Goal: Task Accomplishment & Management: Use online tool/utility

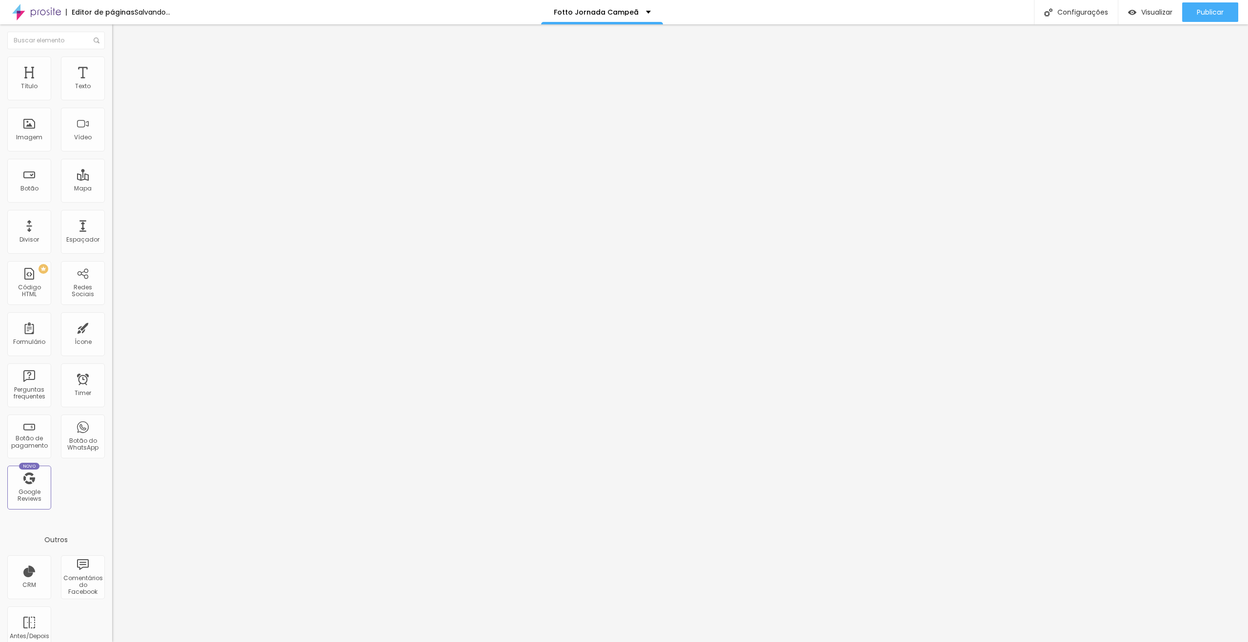
click at [112, 201] on input "[URL][DOMAIN_NAME]" at bounding box center [170, 196] width 117 height 10
drag, startPoint x: 58, startPoint y: 109, endPoint x: 0, endPoint y: 104, distance: 57.7
click at [112, 104] on div "Texto Assistir agora Alinhamento [GEOGRAPHIC_DATA] Link URL Abrir em uma nova a…" at bounding box center [168, 150] width 112 height 148
type input "e"
drag, startPoint x: 44, startPoint y: 108, endPoint x: 0, endPoint y: 106, distance: 43.9
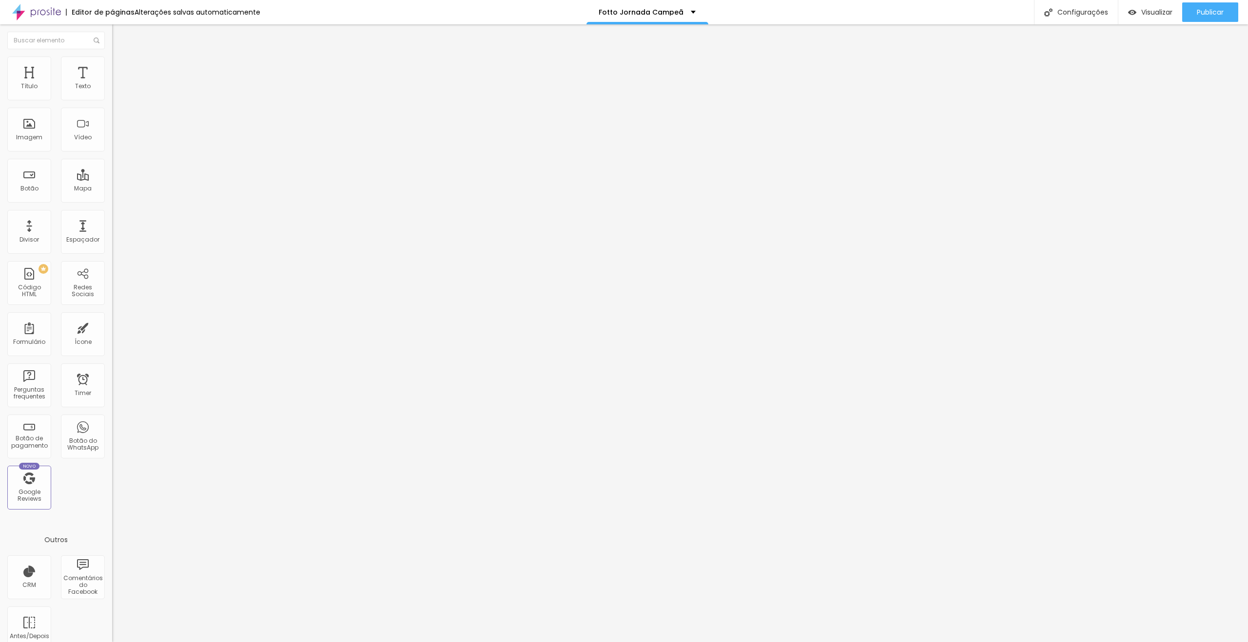
click at [112, 106] on div "Texto Encerrado Alinhamento [GEOGRAPHIC_DATA] Link URL Abrir em uma nova aba" at bounding box center [168, 150] width 112 height 148
type input "Encerrado"
click at [121, 66] on span "Estilo" at bounding box center [128, 63] width 15 height 8
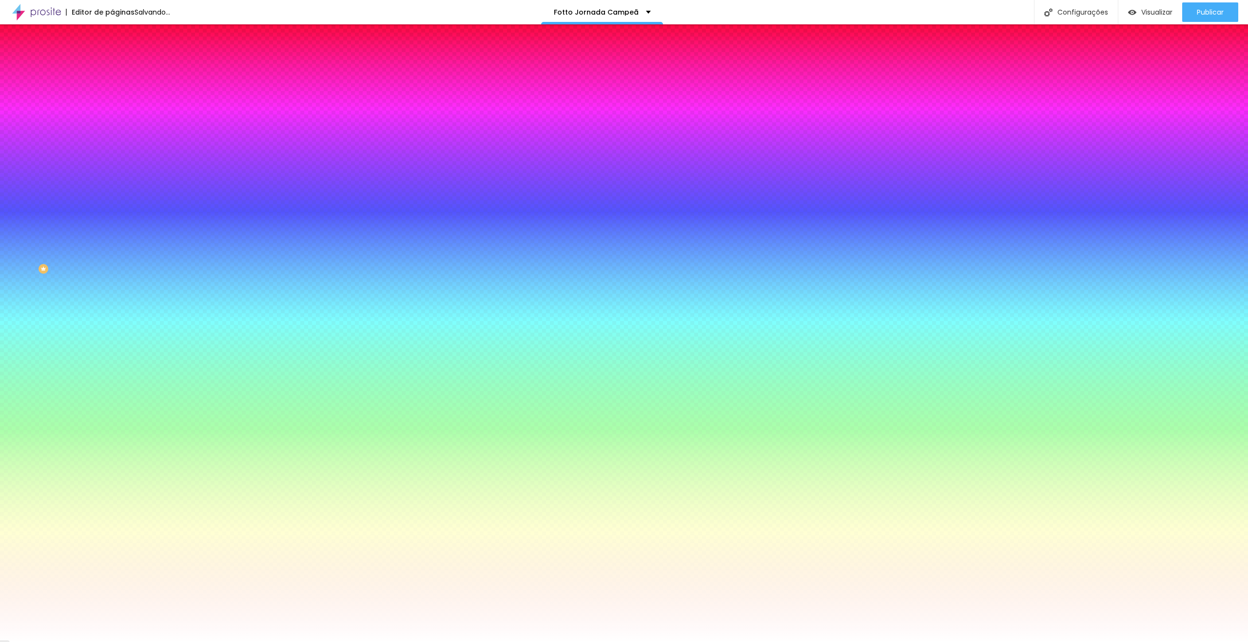
click at [112, 93] on div at bounding box center [168, 93] width 112 height 0
type input "#DCDCDC"
drag, startPoint x: 33, startPoint y: 118, endPoint x: 0, endPoint y: 119, distance: 33.2
click at [112, 119] on div "Cor de fundo Voltar ao padrão #DCDCDC Tipografia Voltar ao padrão Borda Voltar …" at bounding box center [168, 235] width 112 height 319
click at [112, 96] on input "#DCDCDC" at bounding box center [170, 98] width 117 height 10
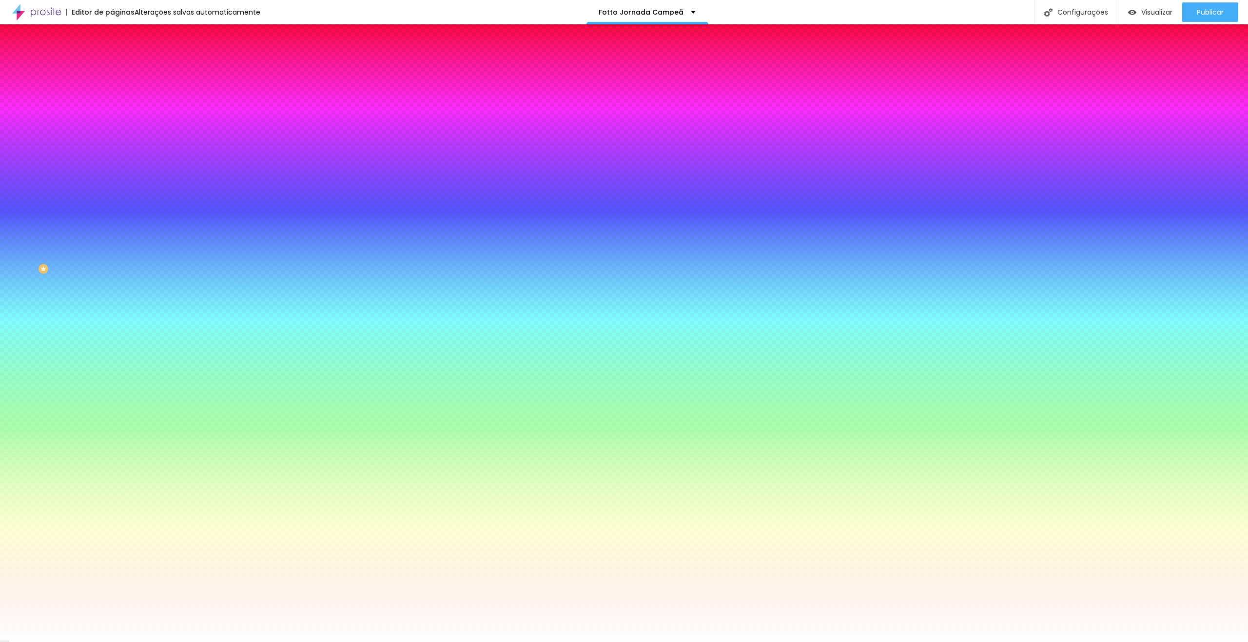
click at [112, 96] on input "#DCDCDC" at bounding box center [170, 98] width 117 height 10
click at [112, 331] on input "#D41D33" at bounding box center [170, 336] width 117 height 10
paste input "CDCDC"
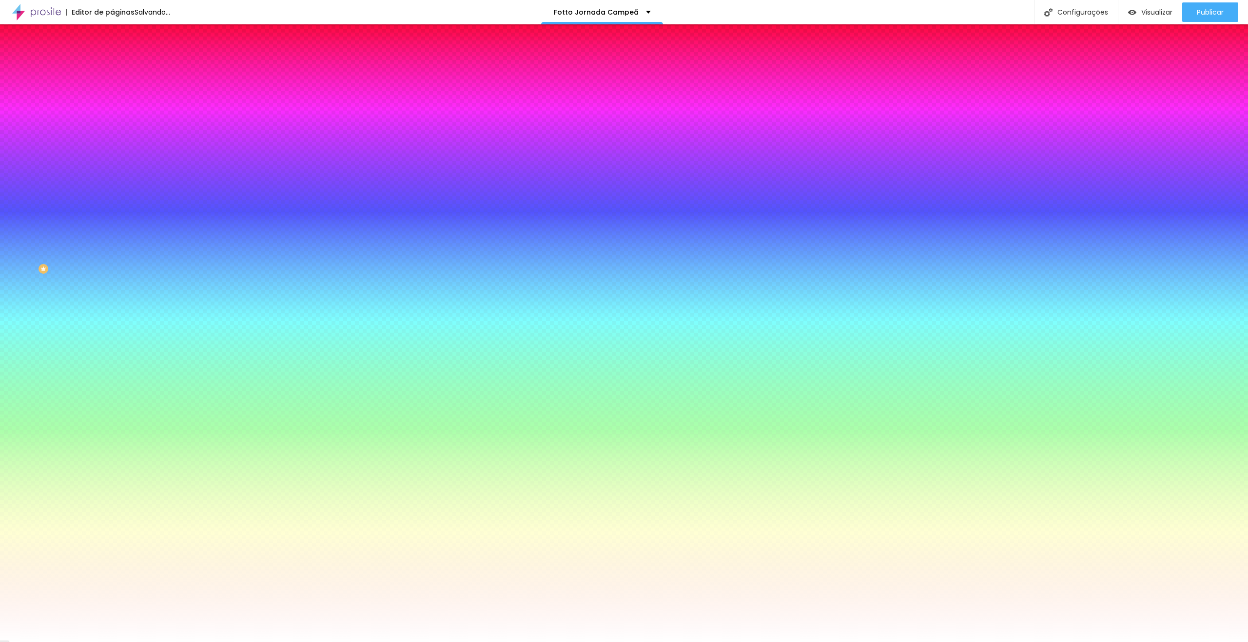
type input "#DCDCDC"
click at [116, 123] on icon "button" at bounding box center [119, 124] width 6 height 6
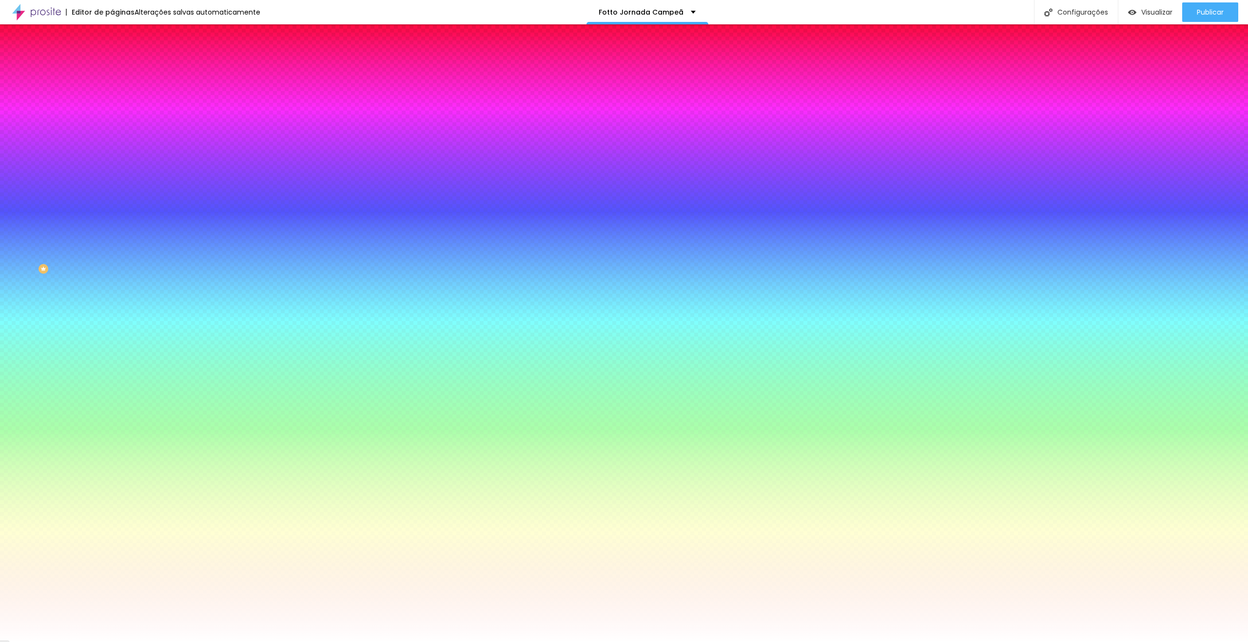
paste input "DCDCDC"
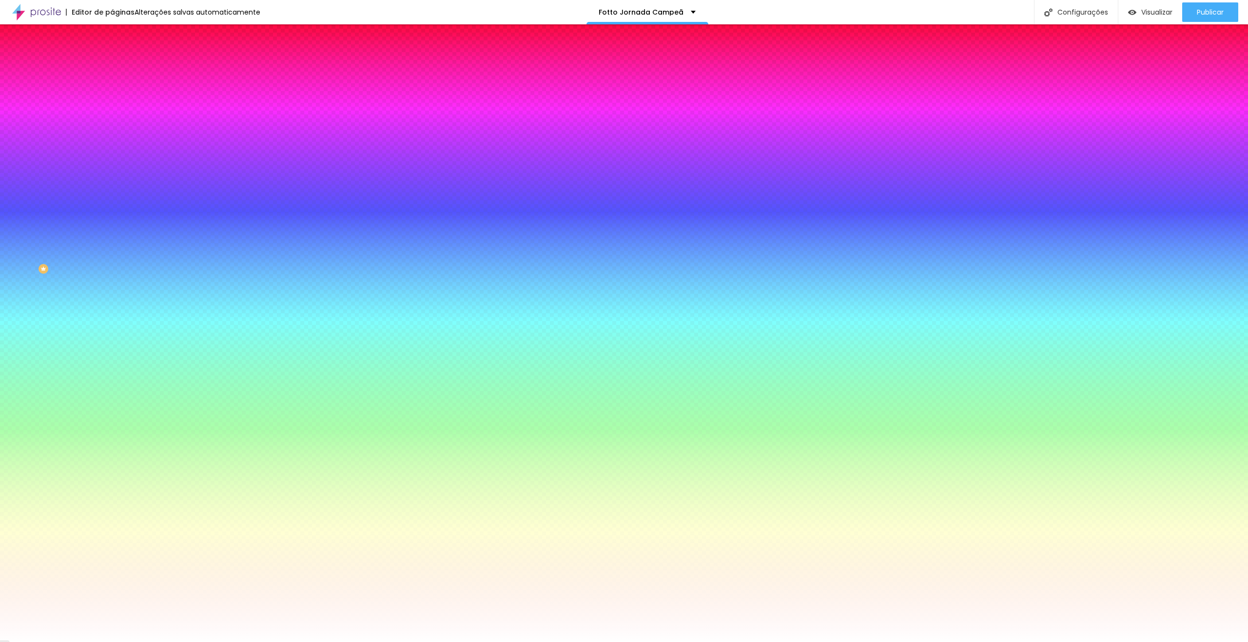
type input "#A4A4A4"
drag, startPoint x: 153, startPoint y: 254, endPoint x: 120, endPoint y: 270, distance: 36.8
click at [931, 642] on div at bounding box center [624, 642] width 1248 height 0
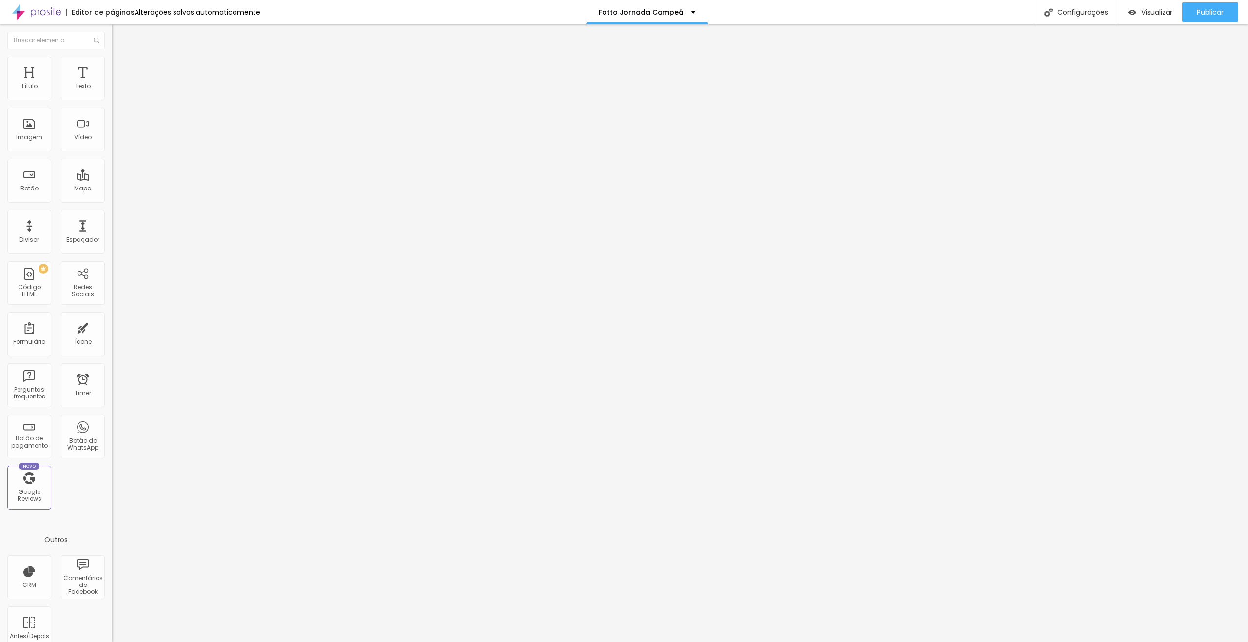
click at [112, 66] on img at bounding box center [116, 70] width 9 height 9
click at [112, 419] on div at bounding box center [168, 419] width 112 height 0
click at [112, 425] on div at bounding box center [168, 425] width 112 height 0
drag, startPoint x: 97, startPoint y: 256, endPoint x: 104, endPoint y: 257, distance: 7.4
click at [112, 431] on div at bounding box center [168, 431] width 112 height 0
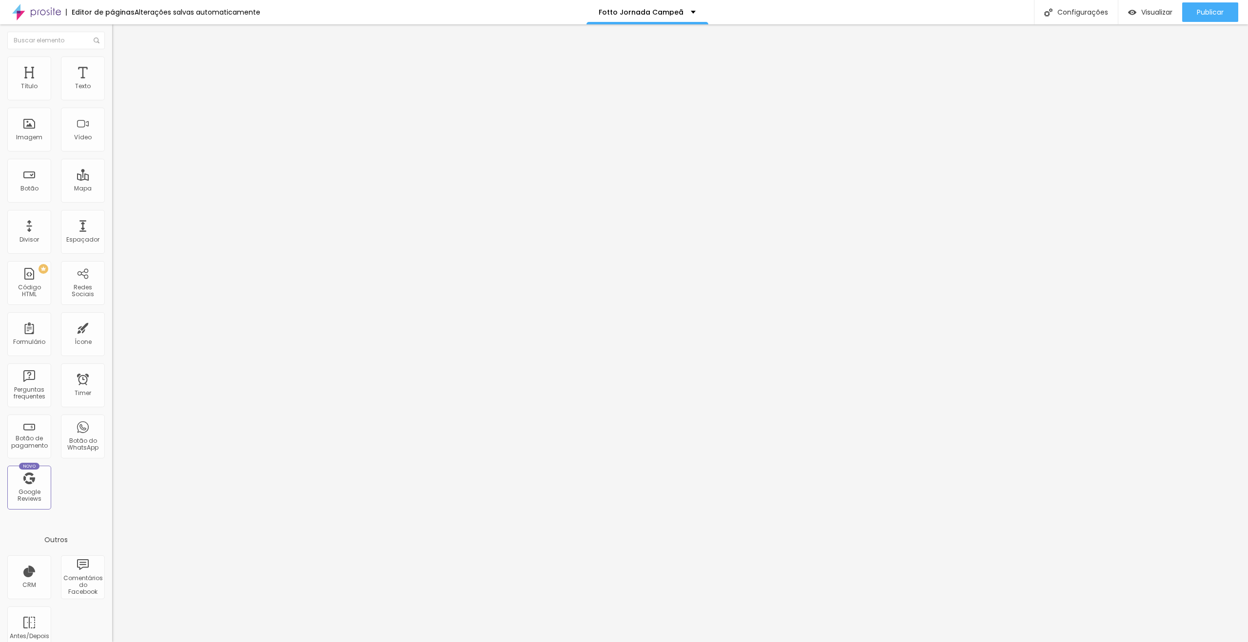
click at [121, 67] on span "Avançado" at bounding box center [137, 63] width 32 height 8
click at [112, 404] on li "Celular" at bounding box center [168, 407] width 112 height 6
drag, startPoint x: 94, startPoint y: 215, endPoint x: 96, endPoint y: 222, distance: 7.0
click at [112, 409] on div at bounding box center [168, 409] width 112 height 0
drag, startPoint x: 101, startPoint y: 244, endPoint x: 101, endPoint y: 250, distance: 5.8
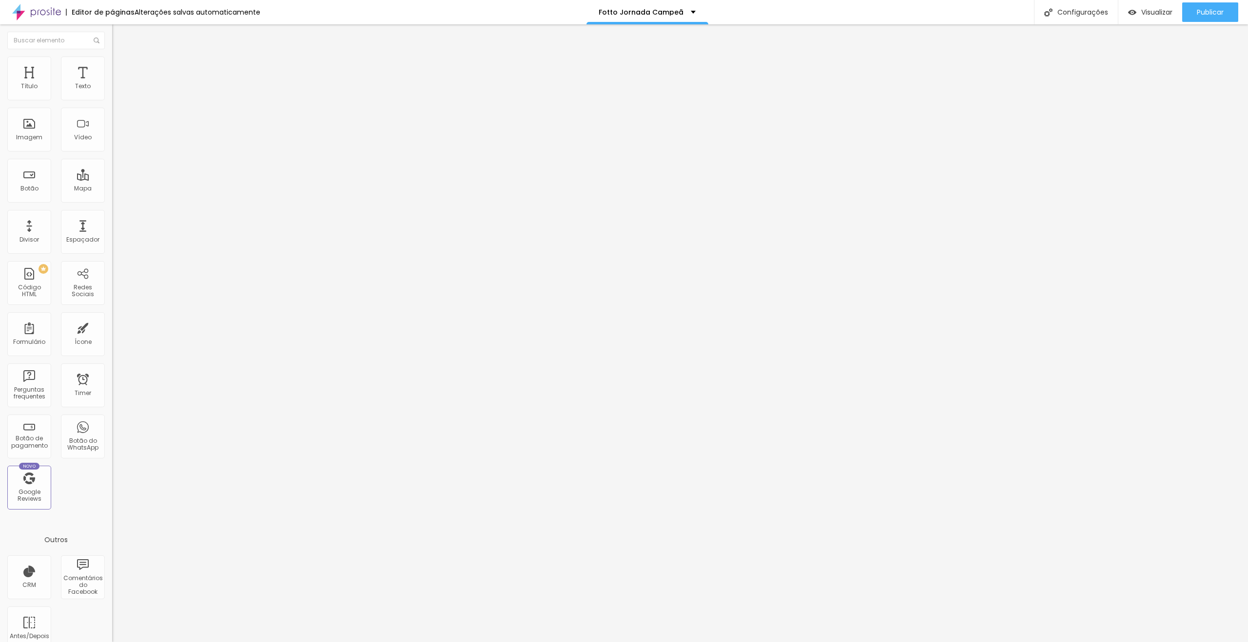
click at [112, 409] on li "Tablet" at bounding box center [168, 412] width 112 height 6
click at [112, 415] on div at bounding box center [168, 415] width 112 height 0
click at [112, 421] on div at bounding box center [168, 421] width 112 height 0
click at [121, 69] on span "Avançado" at bounding box center [137, 73] width 32 height 8
click at [112, 413] on li "Celular" at bounding box center [168, 416] width 112 height 6
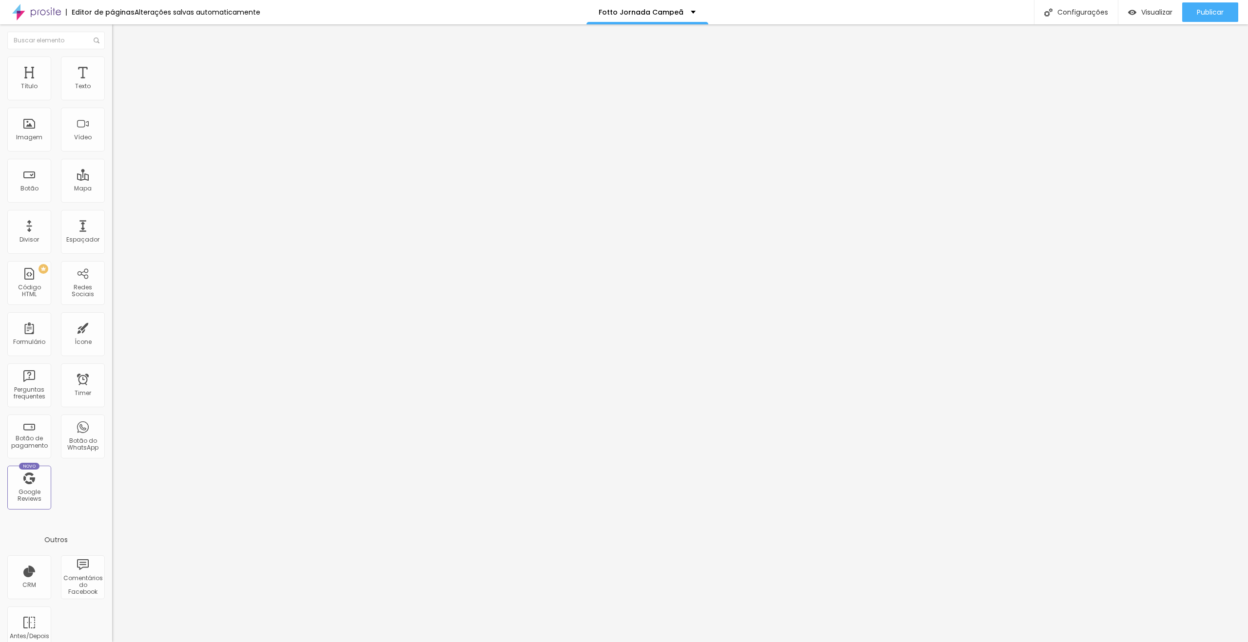
click at [112, 419] on div at bounding box center [168, 419] width 112 height 0
click at [112, 425] on div at bounding box center [168, 425] width 112 height 0
click at [112, 431] on div at bounding box center [168, 431] width 112 height 0
click at [112, 64] on li "Avançado" at bounding box center [168, 62] width 112 height 10
click at [112, 409] on div at bounding box center [168, 409] width 112 height 0
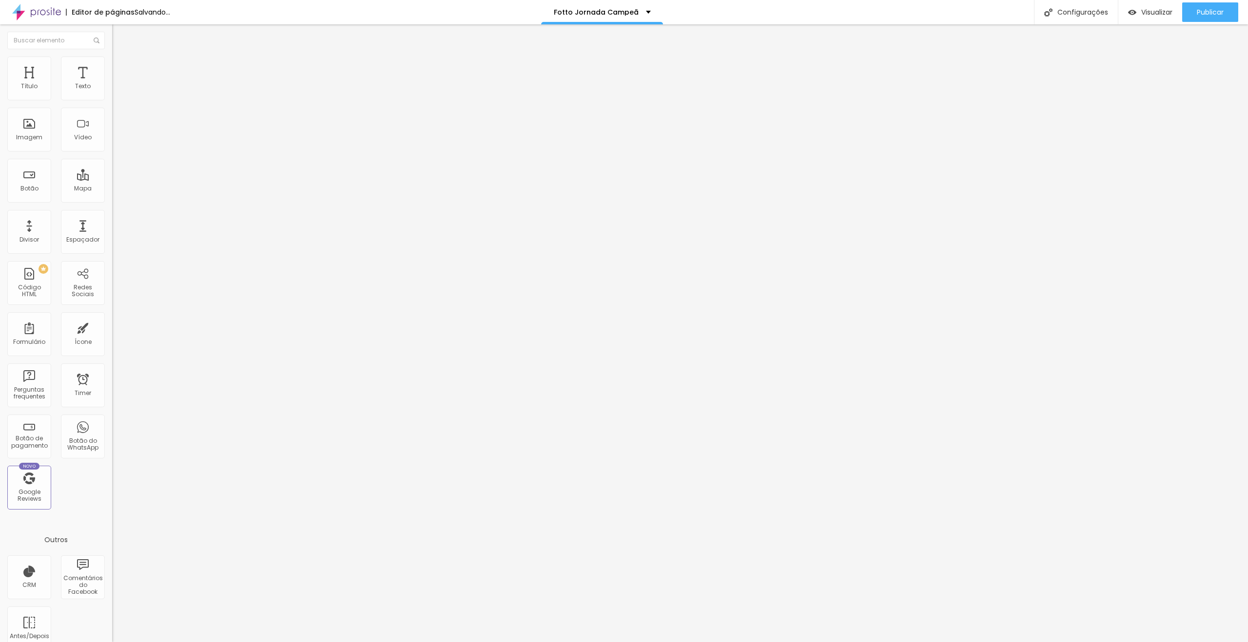
click at [112, 415] on div at bounding box center [168, 415] width 112 height 0
drag, startPoint x: 99, startPoint y: 254, endPoint x: 111, endPoint y: 256, distance: 12.3
click at [112, 421] on div at bounding box center [168, 421] width 112 height 0
click at [121, 69] on span "Avançado" at bounding box center [137, 73] width 32 height 8
drag, startPoint x: 97, startPoint y: 214, endPoint x: 99, endPoint y: 230, distance: 15.2
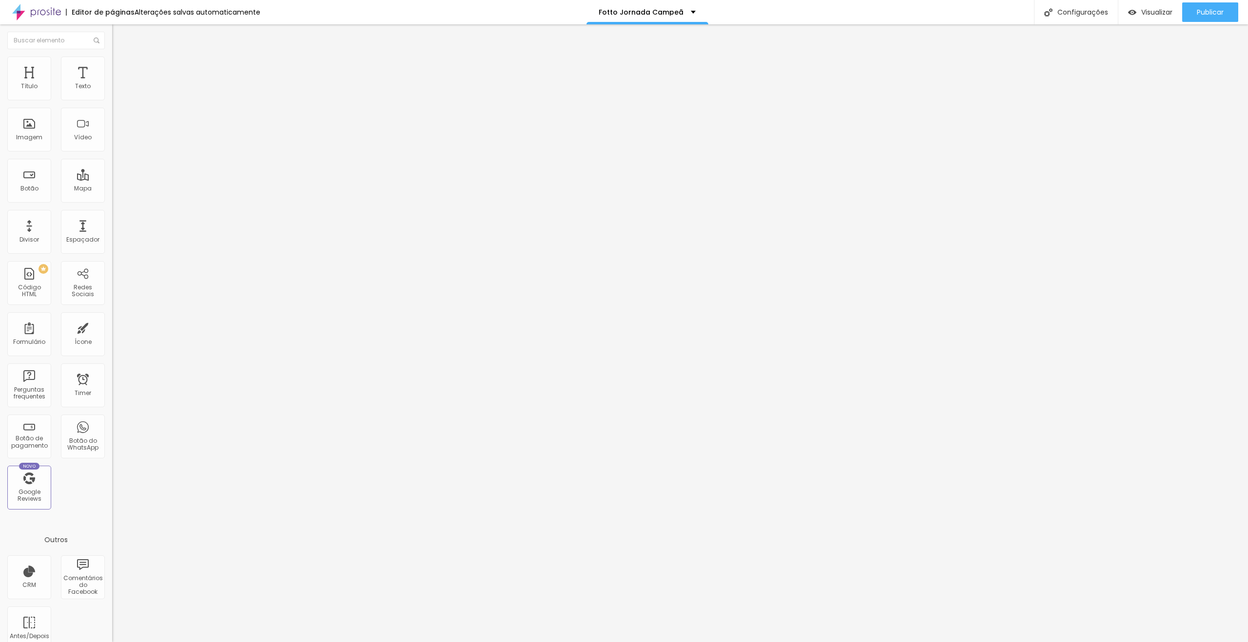
click at [112, 419] on div at bounding box center [168, 419] width 112 height 0
drag, startPoint x: 99, startPoint y: 233, endPoint x: 98, endPoint y: 239, distance: 6.9
click at [112, 425] on div at bounding box center [168, 425] width 112 height 0
click at [112, 431] on div at bounding box center [168, 431] width 112 height 0
click at [112, 61] on img at bounding box center [116, 61] width 9 height 9
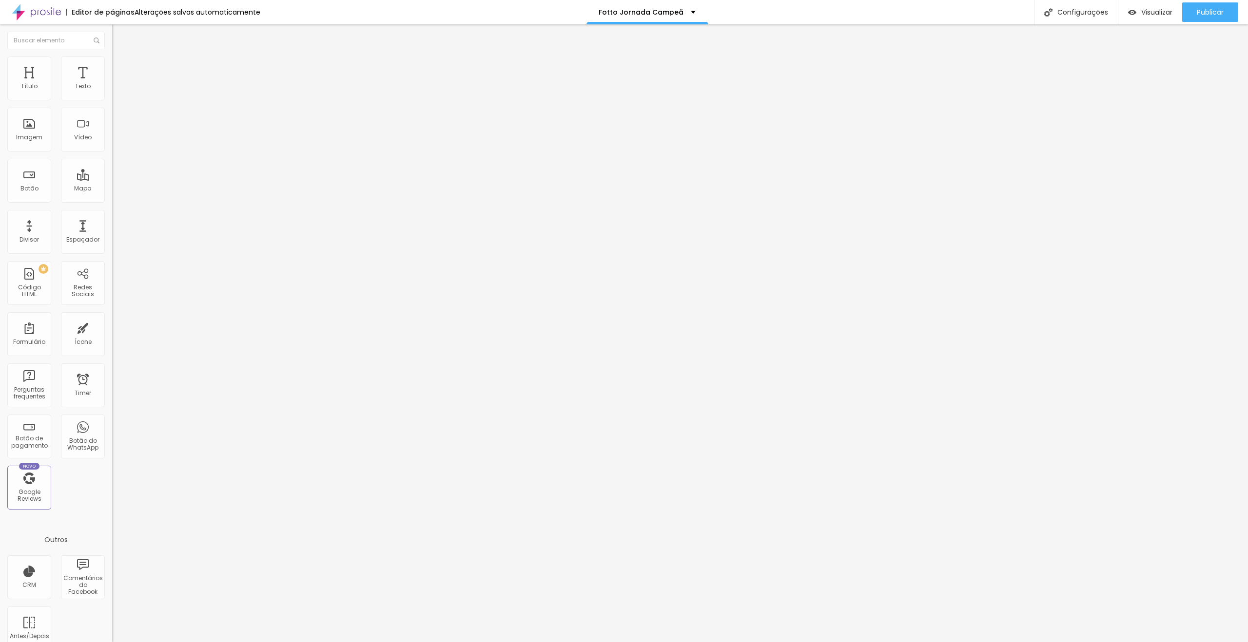
click at [112, 409] on div at bounding box center [168, 409] width 112 height 0
click at [112, 415] on div at bounding box center [168, 415] width 112 height 0
click at [112, 421] on div at bounding box center [168, 421] width 112 height 0
click at [121, 67] on span "Avançado" at bounding box center [137, 63] width 32 height 8
click at [112, 409] on div at bounding box center [168, 409] width 112 height 0
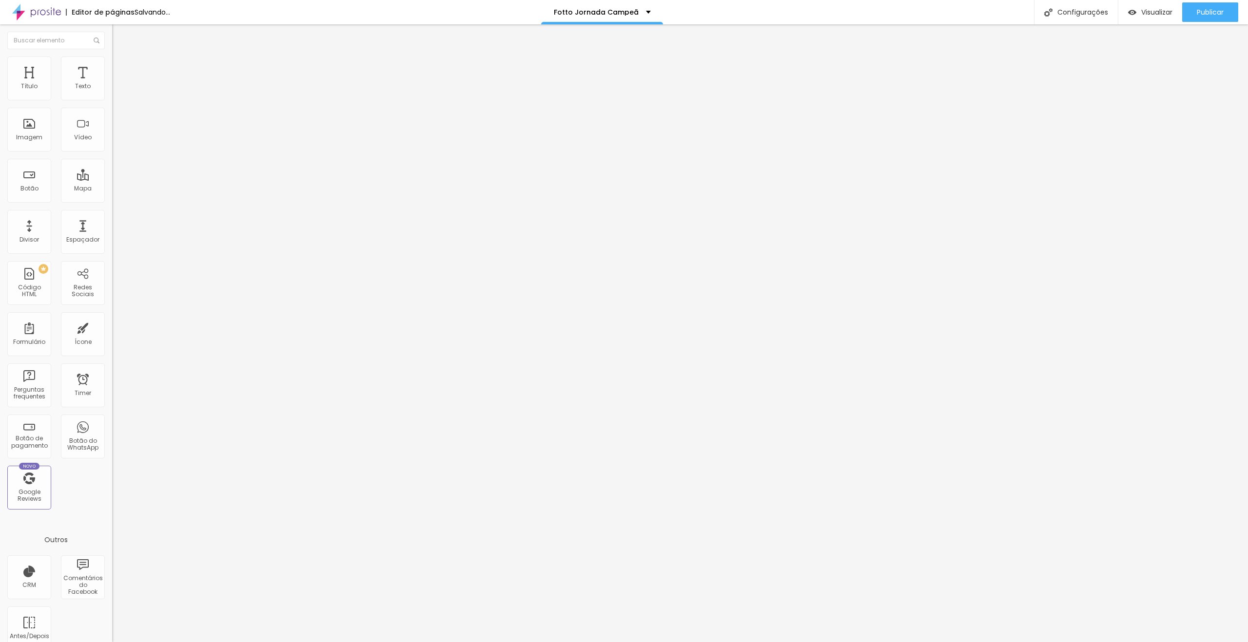
drag, startPoint x: 98, startPoint y: 236, endPoint x: 98, endPoint y: 258, distance: 21.4
click at [112, 415] on div at bounding box center [168, 415] width 112 height 0
click at [112, 421] on div at bounding box center [168, 421] width 112 height 0
click at [112, 66] on li "Avançado" at bounding box center [168, 71] width 112 height 10
click at [112, 413] on li "Celular" at bounding box center [168, 416] width 112 height 6
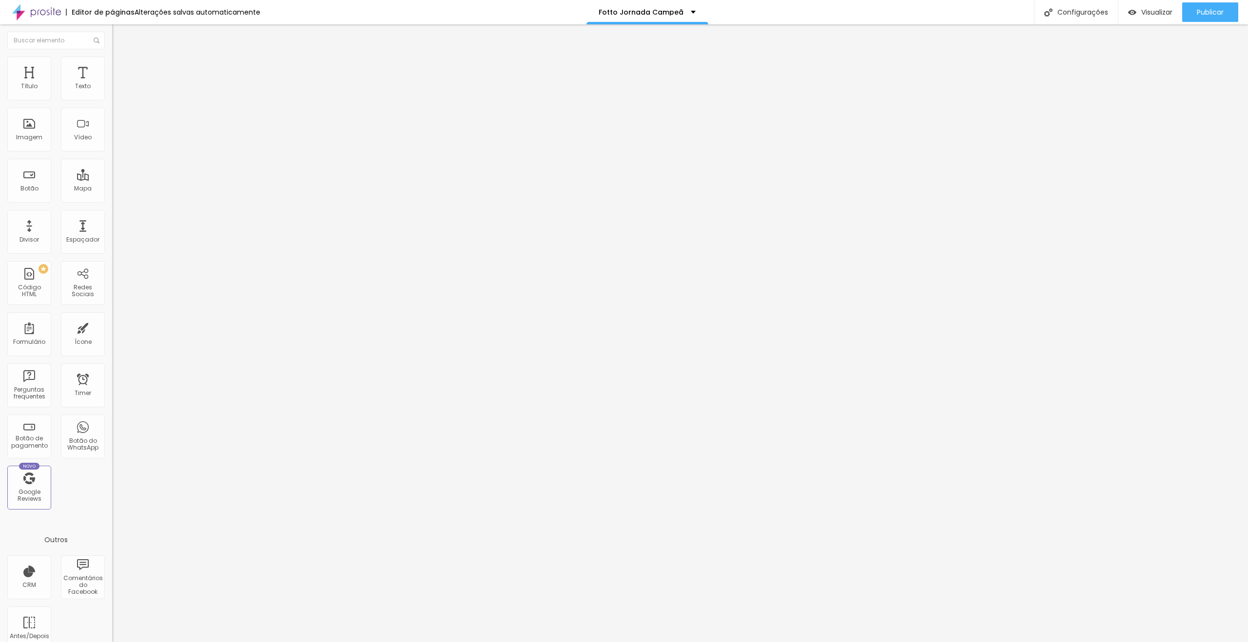
click at [112, 419] on div at bounding box center [168, 419] width 112 height 0
click at [112, 425] on div at bounding box center [168, 425] width 112 height 0
drag, startPoint x: 97, startPoint y: 254, endPoint x: 106, endPoint y: 254, distance: 8.3
click at [112, 431] on div at bounding box center [168, 431] width 112 height 0
drag, startPoint x: 89, startPoint y: 57, endPoint x: 111, endPoint y: 178, distance: 123.3
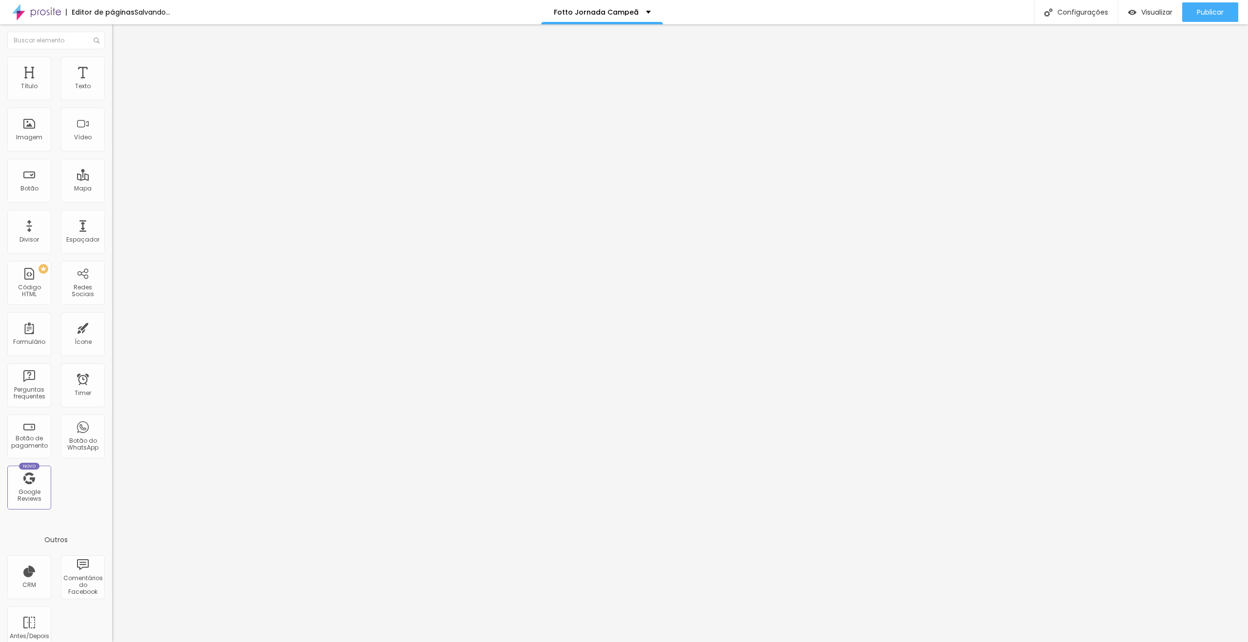
click at [112, 66] on img at bounding box center [116, 70] width 9 height 9
drag, startPoint x: 97, startPoint y: 215, endPoint x: 98, endPoint y: 233, distance: 18.5
click at [112, 419] on div at bounding box center [168, 419] width 112 height 0
click at [112, 425] on div at bounding box center [168, 425] width 112 height 0
click at [112, 431] on div at bounding box center [168, 431] width 112 height 0
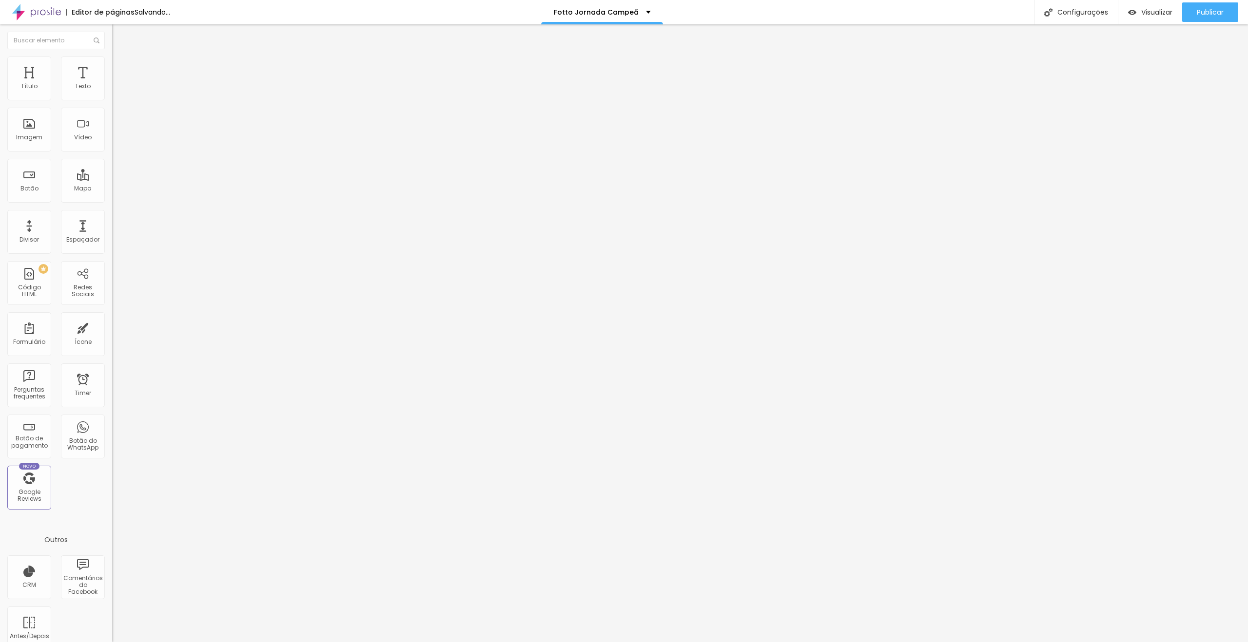
click at [121, 67] on span "Avançado" at bounding box center [137, 63] width 32 height 8
drag, startPoint x: 93, startPoint y: 213, endPoint x: 100, endPoint y: 233, distance: 21.9
click at [112, 409] on div at bounding box center [168, 409] width 112 height 0
click at [112, 409] on li "Tablet" at bounding box center [168, 412] width 112 height 6
click at [112, 421] on div at bounding box center [168, 421] width 112 height 0
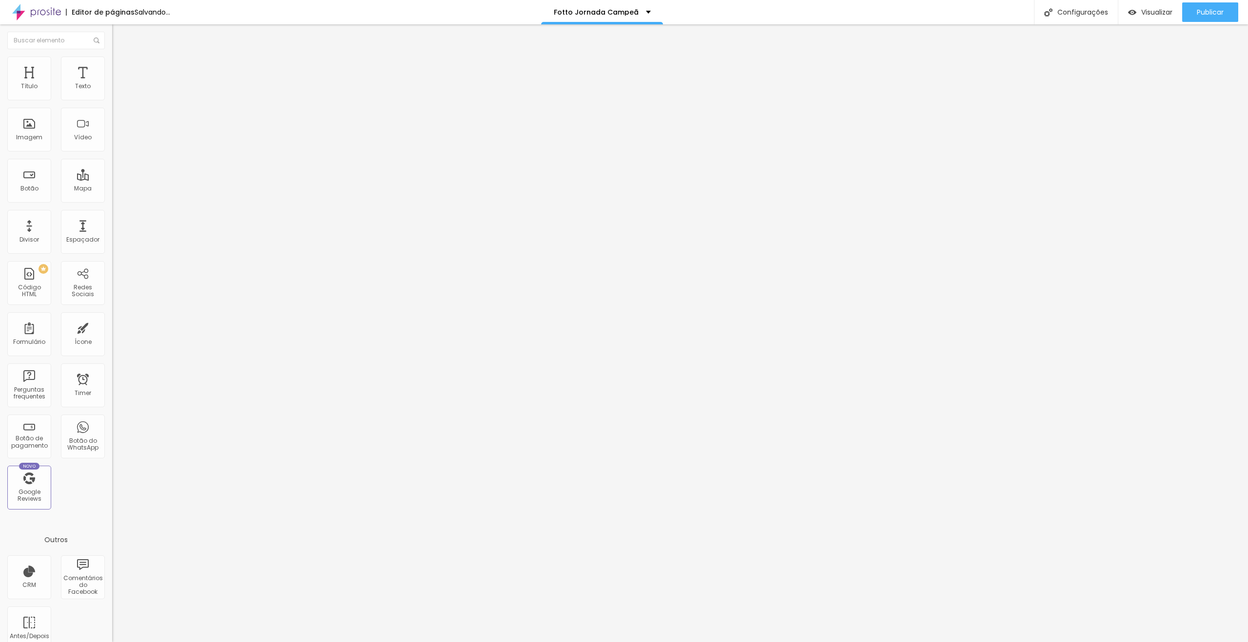
click at [112, 415] on div at bounding box center [168, 415] width 112 height 0
click at [121, 69] on span "Avançado" at bounding box center [137, 73] width 32 height 8
click at [112, 419] on div at bounding box center [168, 419] width 112 height 0
click at [112, 425] on div at bounding box center [168, 425] width 112 height 0
click at [112, 431] on div at bounding box center [168, 431] width 112 height 0
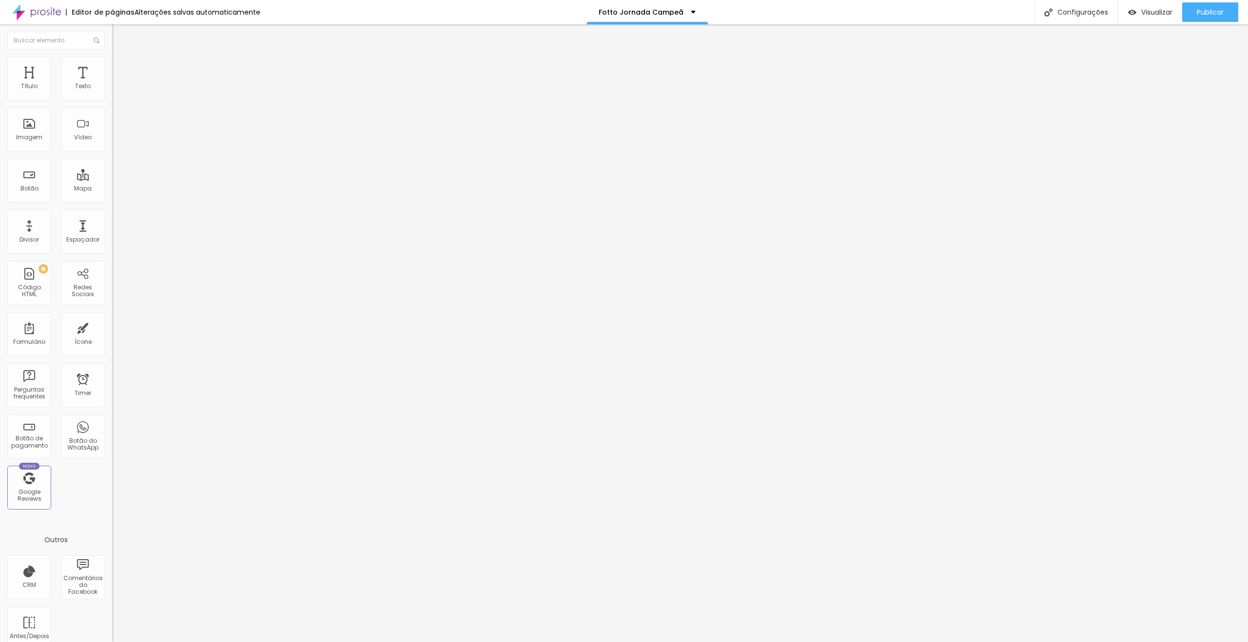
click at [121, 67] on span "Avançado" at bounding box center [137, 63] width 32 height 8
drag, startPoint x: 101, startPoint y: 213, endPoint x: 96, endPoint y: 228, distance: 15.6
click at [112, 409] on div at bounding box center [168, 409] width 112 height 0
click at [112, 415] on div at bounding box center [168, 415] width 112 height 0
click at [112, 421] on div at bounding box center [168, 421] width 112 height 0
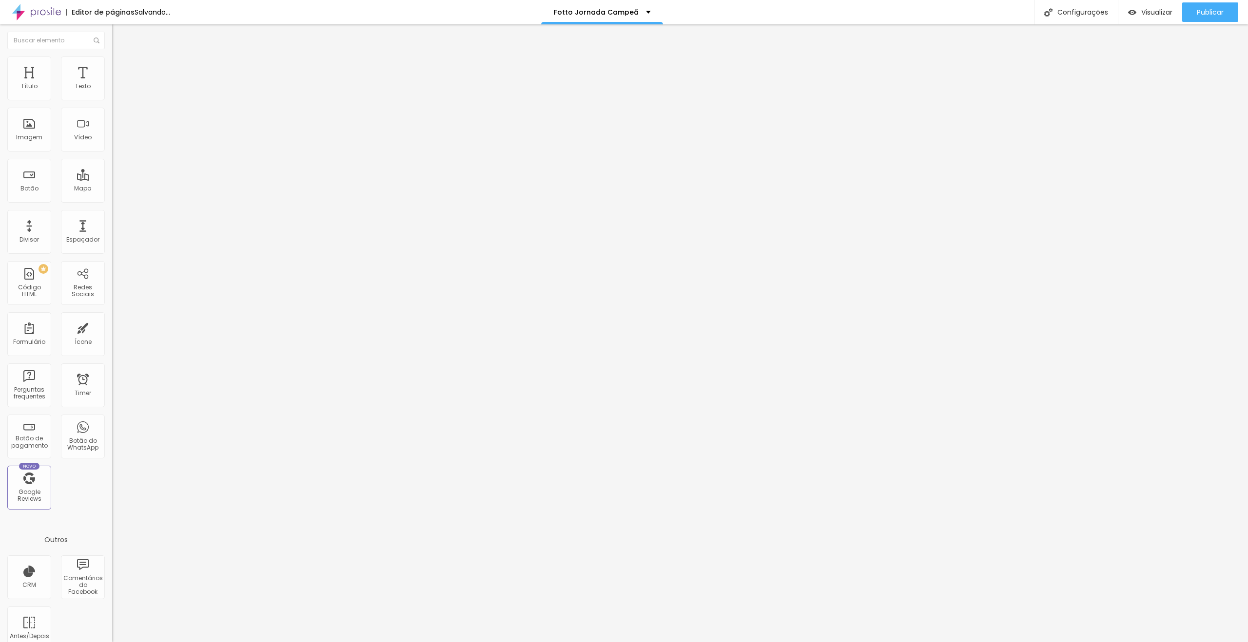
click at [112, 76] on li "Avançado" at bounding box center [168, 71] width 112 height 10
drag, startPoint x: 97, startPoint y: 213, endPoint x: 97, endPoint y: 233, distance: 20.5
click at [112, 419] on div at bounding box center [168, 419] width 112 height 0
drag, startPoint x: 97, startPoint y: 233, endPoint x: 99, endPoint y: 253, distance: 20.0
click at [112, 425] on div at bounding box center [168, 425] width 112 height 0
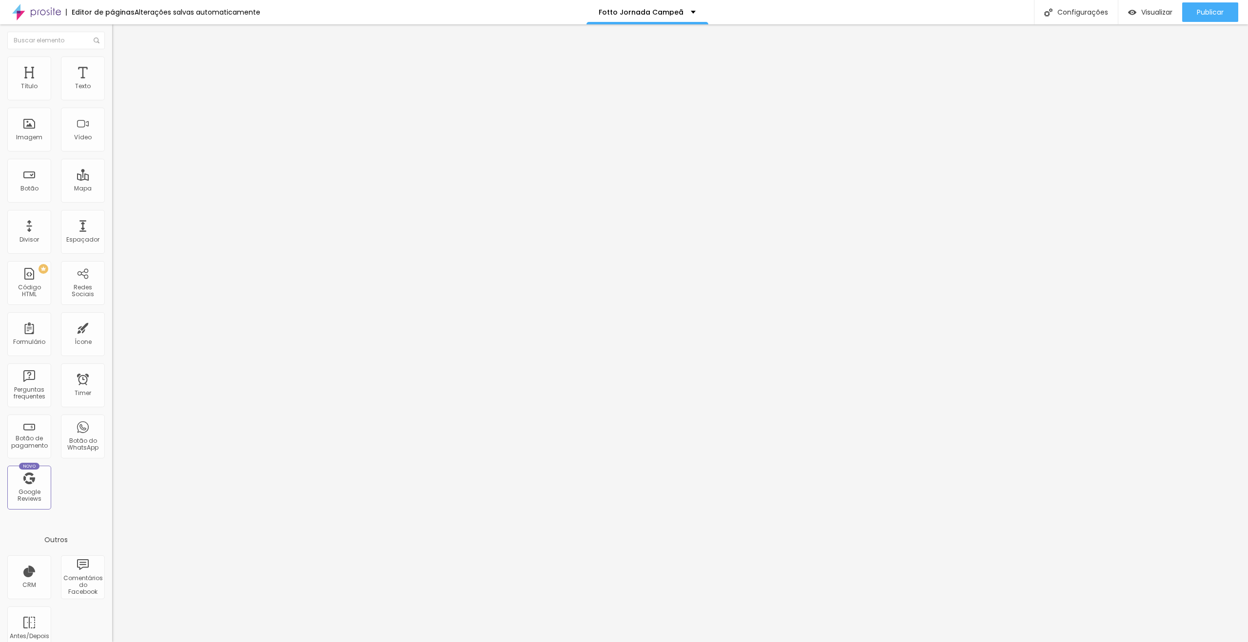
click at [112, 431] on div at bounding box center [168, 431] width 112 height 0
drag, startPoint x: 77, startPoint y: 61, endPoint x: 82, endPoint y: 79, distance: 19.3
click at [112, 61] on img at bounding box center [116, 61] width 9 height 9
click at [112, 409] on div at bounding box center [168, 409] width 112 height 0
drag, startPoint x: 98, startPoint y: 238, endPoint x: 99, endPoint y: 254, distance: 16.1
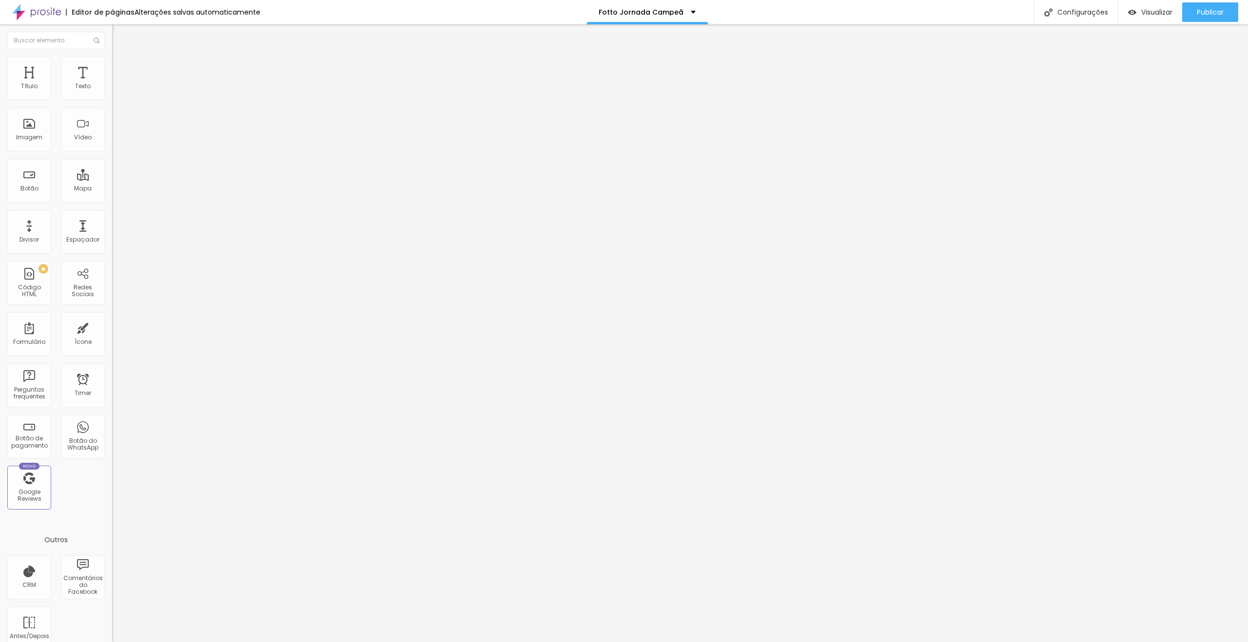
click at [112, 415] on div at bounding box center [168, 415] width 112 height 0
click at [112, 421] on div at bounding box center [168, 421] width 112 height 0
click at [112, 66] on li "Avançado" at bounding box center [168, 71] width 112 height 10
click at [112, 419] on div at bounding box center [168, 419] width 112 height 0
click at [112, 425] on div at bounding box center [168, 425] width 112 height 0
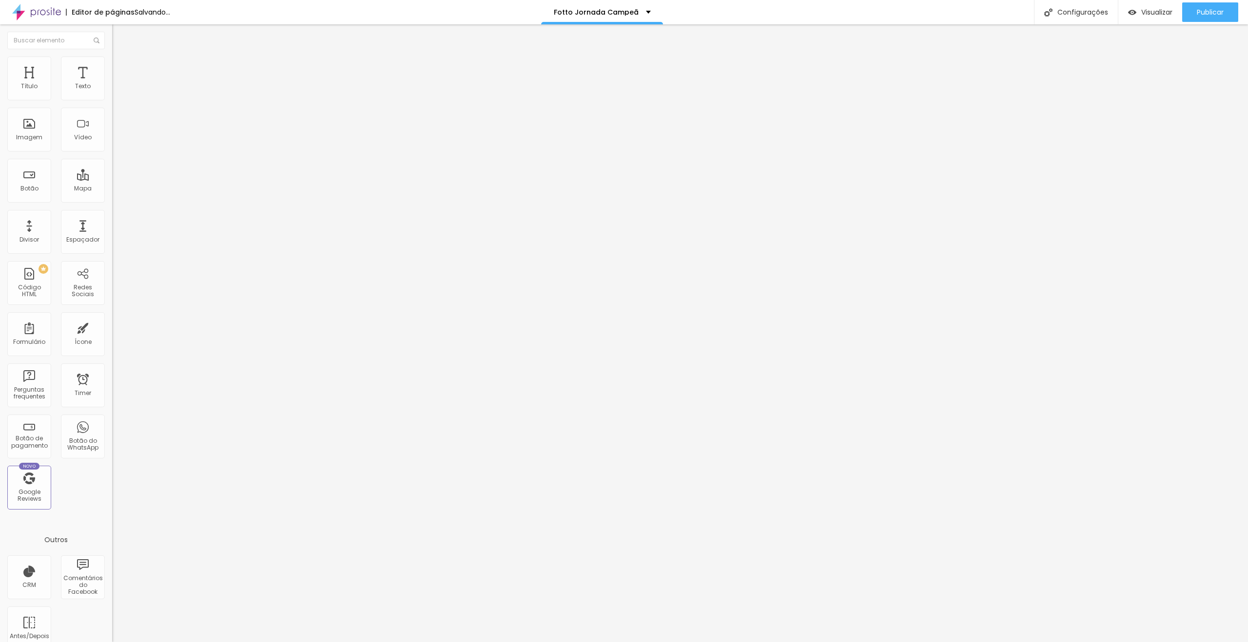
click at [112, 431] on div at bounding box center [168, 431] width 112 height 0
click at [112, 64] on li "Avançado" at bounding box center [168, 62] width 112 height 10
click at [112, 409] on div at bounding box center [168, 409] width 112 height 0
drag, startPoint x: 95, startPoint y: 233, endPoint x: 94, endPoint y: 248, distance: 15.2
click at [112, 415] on div at bounding box center [168, 415] width 112 height 0
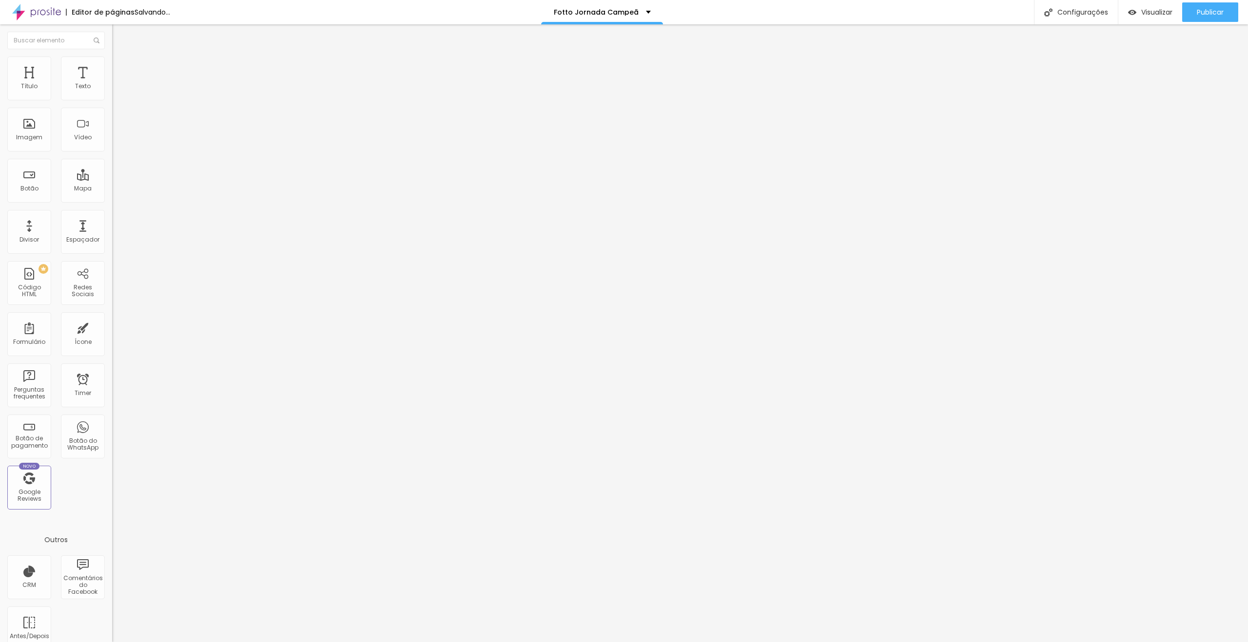
click at [112, 421] on div at bounding box center [168, 421] width 112 height 0
drag, startPoint x: 87, startPoint y: 64, endPoint x: 87, endPoint y: 70, distance: 5.4
click at [112, 66] on li "Avançado" at bounding box center [168, 71] width 112 height 10
drag, startPoint x: 97, startPoint y: 213, endPoint x: 96, endPoint y: 229, distance: 15.7
click at [112, 419] on div at bounding box center [168, 419] width 112 height 0
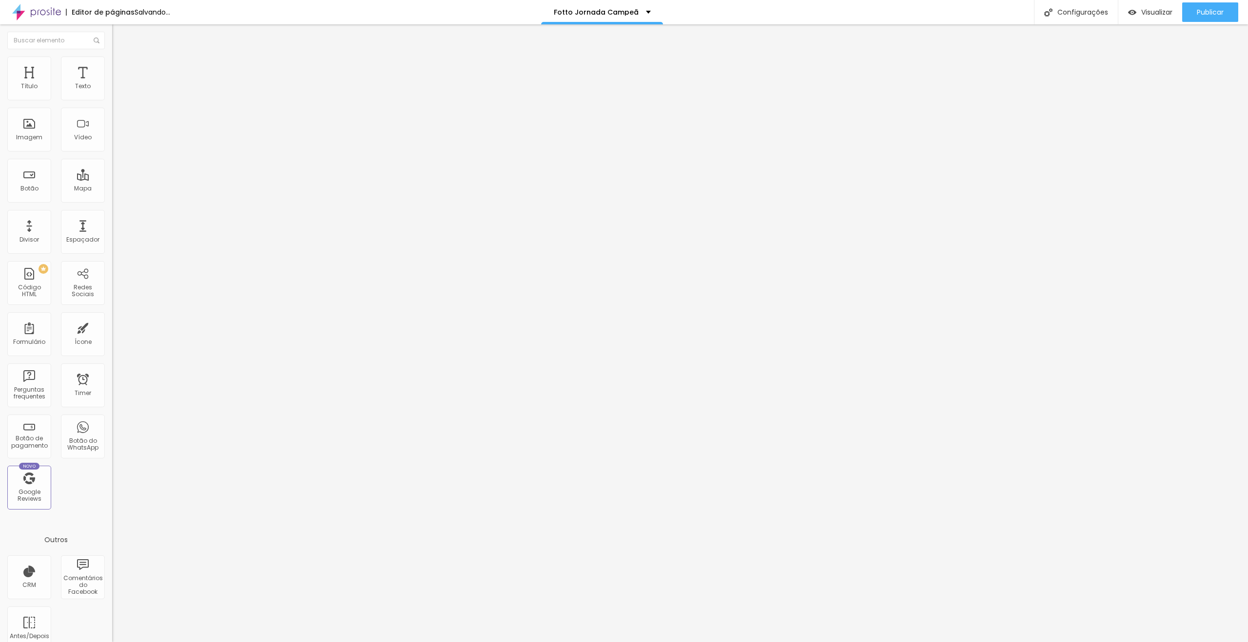
click at [112, 419] on li "Tablet" at bounding box center [168, 422] width 112 height 6
click at [112, 425] on div at bounding box center [168, 425] width 112 height 0
click at [112, 431] on div at bounding box center [168, 431] width 112 height 0
click at [112, 64] on ul "Estilo Avançado" at bounding box center [168, 56] width 112 height 19
click at [112, 66] on li "Avançado" at bounding box center [168, 62] width 112 height 10
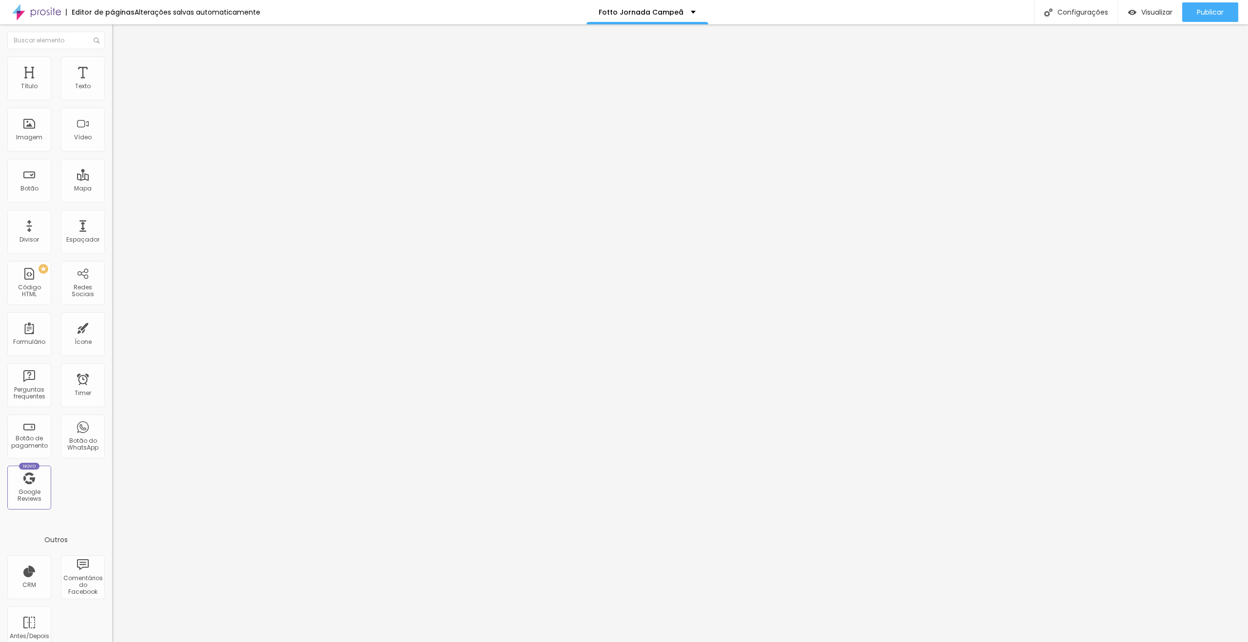
click at [112, 409] on div at bounding box center [168, 409] width 112 height 0
click at [112, 415] on div at bounding box center [168, 415] width 112 height 0
click at [112, 421] on div at bounding box center [168, 421] width 112 height 0
click at [112, 66] on li "Avançado" at bounding box center [168, 71] width 112 height 10
click at [112, 419] on div at bounding box center [168, 419] width 112 height 0
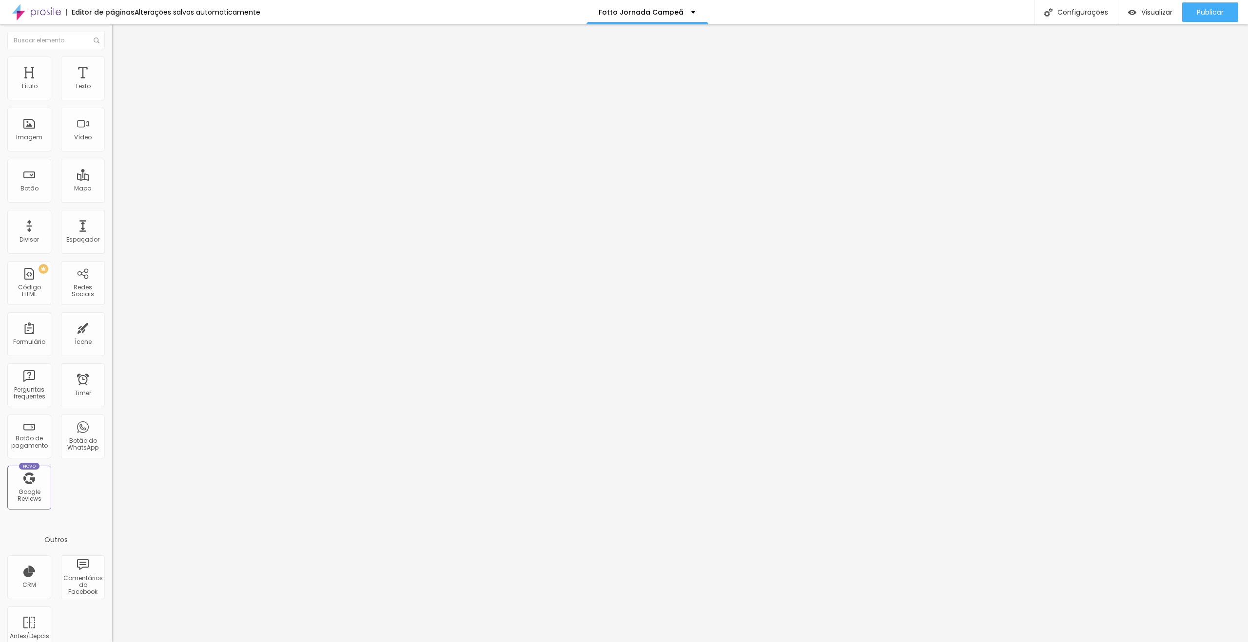
drag, startPoint x: 96, startPoint y: 231, endPoint x: 96, endPoint y: 246, distance: 15.1
click at [112, 425] on div at bounding box center [168, 425] width 112 height 0
click at [112, 425] on li "Desktop" at bounding box center [168, 428] width 112 height 6
click at [112, 431] on div at bounding box center [168, 431] width 112 height 0
click at [112, 80] on div "Tipografia Voltar ao padrão Sombra DESATIVADO Voltar ao padrão" at bounding box center [168, 96] width 112 height 60
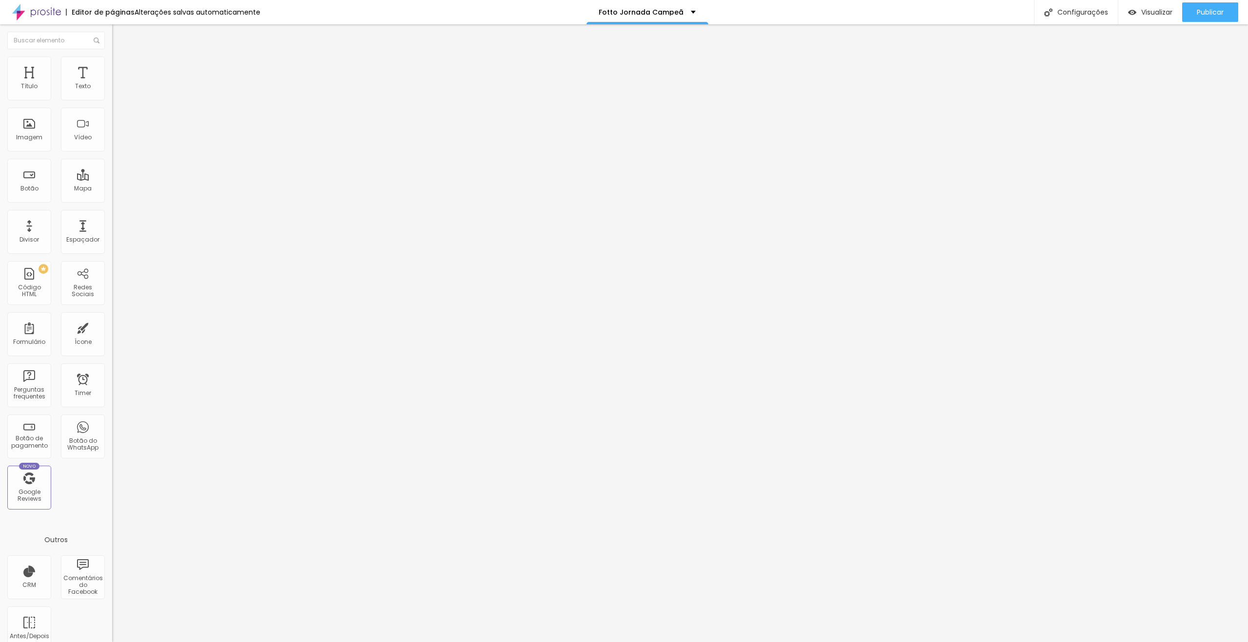
click at [112, 66] on li "Avançado" at bounding box center [168, 62] width 112 height 10
click at [112, 409] on div at bounding box center [168, 409] width 112 height 0
click at [112, 415] on div at bounding box center [168, 415] width 112 height 0
click at [112, 415] on li "Desktop" at bounding box center [168, 418] width 112 height 6
click at [112, 421] on div at bounding box center [168, 421] width 112 height 0
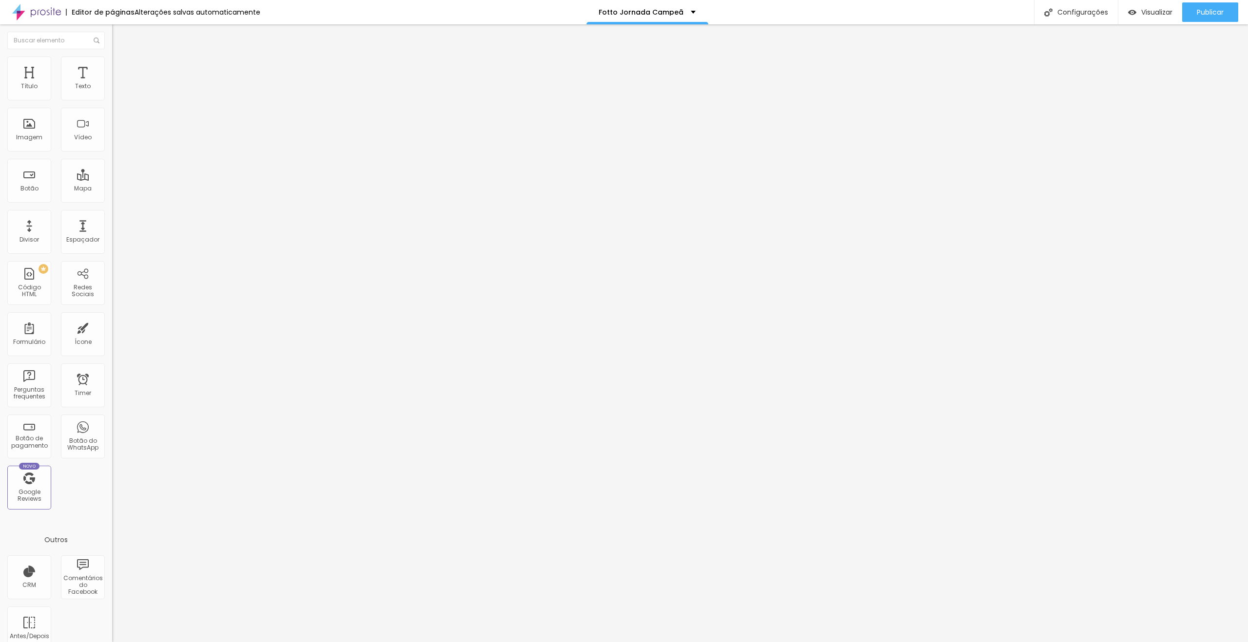
click at [121, 69] on span "Avançado" at bounding box center [137, 73] width 32 height 8
drag, startPoint x: 96, startPoint y: 216, endPoint x: 100, endPoint y: 239, distance: 23.8
click at [112, 419] on div at bounding box center [168, 419] width 112 height 0
click at [112, 425] on div at bounding box center [168, 425] width 112 height 0
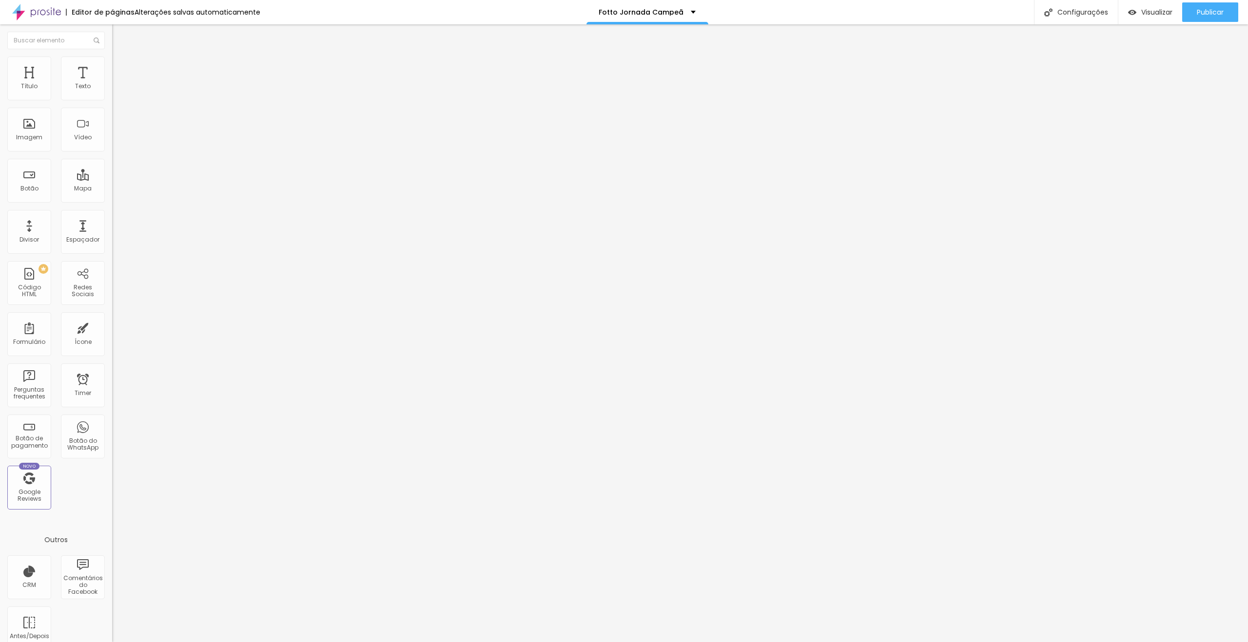
click at [112, 431] on div at bounding box center [168, 431] width 112 height 0
drag, startPoint x: 89, startPoint y: 66, endPoint x: 88, endPoint y: 71, distance: 5.1
click at [121, 67] on span "Avançado" at bounding box center [137, 63] width 32 height 8
click at [112, 409] on div at bounding box center [168, 409] width 112 height 0
click at [112, 415] on div at bounding box center [168, 415] width 112 height 0
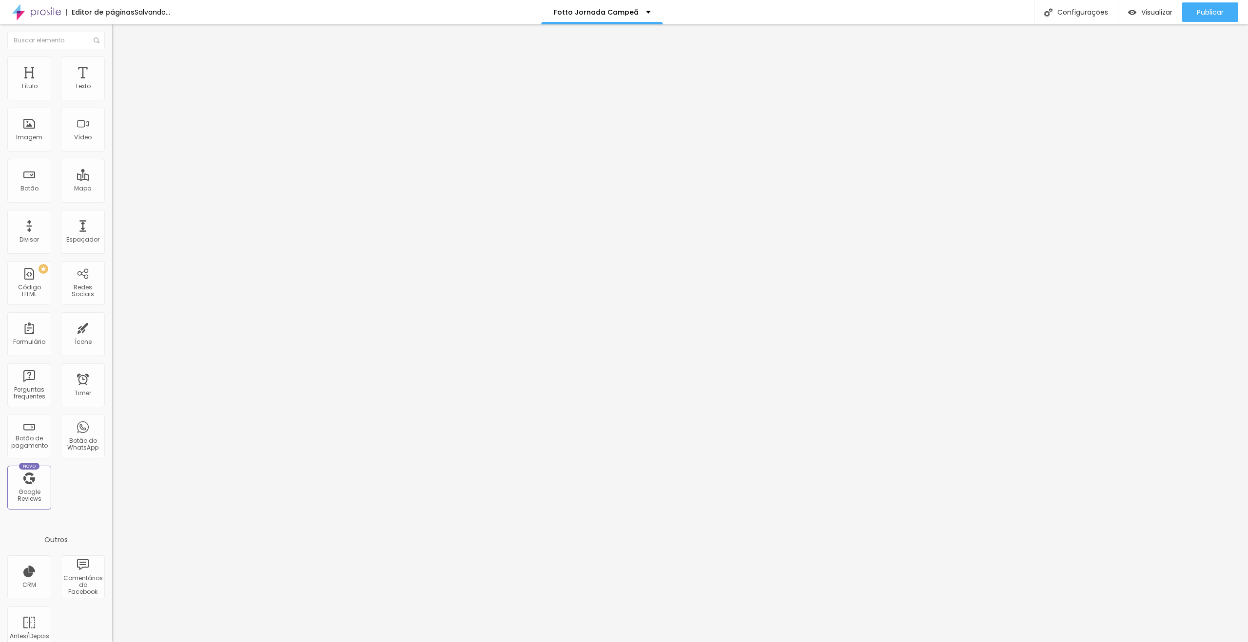
click at [112, 421] on div at bounding box center [168, 421] width 112 height 0
drag, startPoint x: 83, startPoint y: 64, endPoint x: 85, endPoint y: 72, distance: 8.0
click at [112, 66] on li "Avançado" at bounding box center [168, 71] width 112 height 10
click at [112, 419] on div at bounding box center [168, 419] width 112 height 0
click at [112, 425] on div at bounding box center [168, 425] width 112 height 0
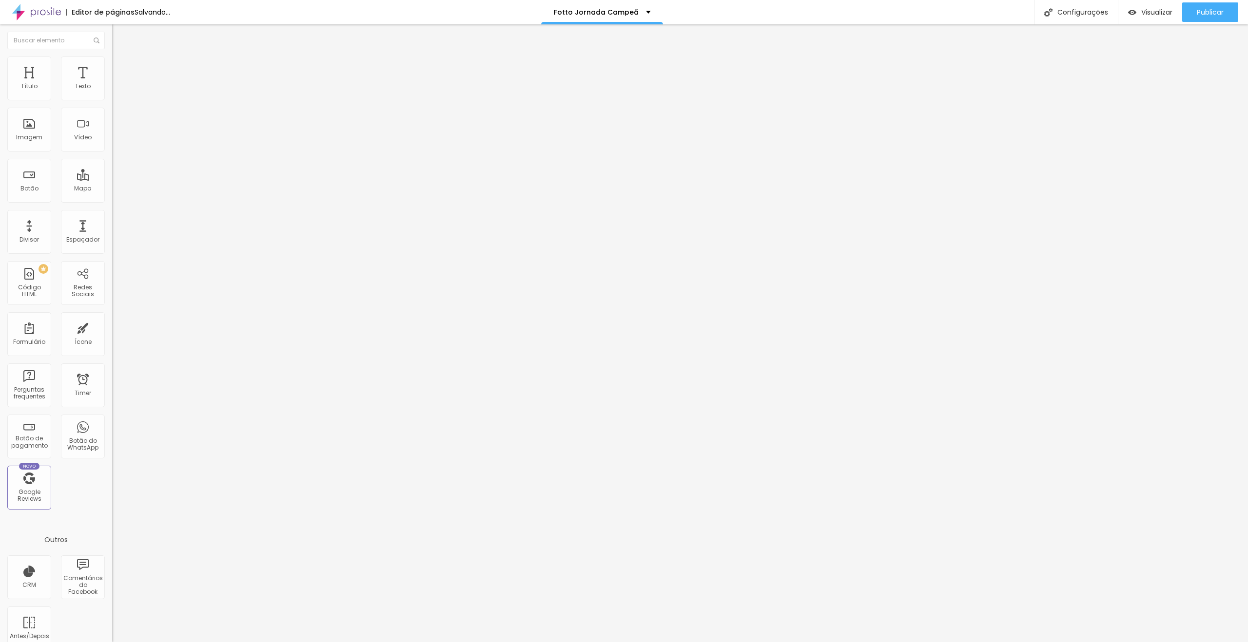
drag, startPoint x: 96, startPoint y: 258, endPoint x: 108, endPoint y: 259, distance: 12.7
click at [112, 431] on div at bounding box center [168, 431] width 112 height 0
drag, startPoint x: 96, startPoint y: 71, endPoint x: 87, endPoint y: 77, distance: 10.1
click at [121, 67] on span "Avançado" at bounding box center [137, 63] width 32 height 8
drag, startPoint x: 93, startPoint y: 211, endPoint x: 94, endPoint y: 222, distance: 11.2
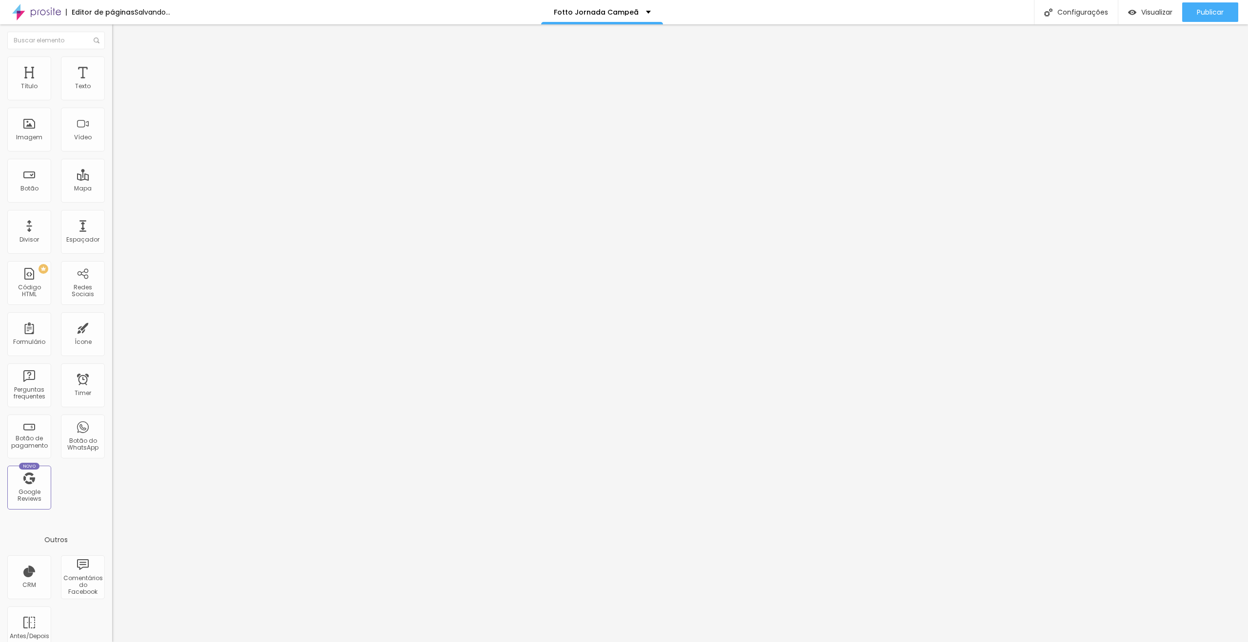
click at [112, 409] on div at bounding box center [168, 409] width 112 height 0
click at [112, 415] on div at bounding box center [168, 415] width 112 height 0
click at [112, 421] on div at bounding box center [168, 421] width 112 height 0
click at [112, 83] on div "Texto Assistir agora Alinhamento [GEOGRAPHIC_DATA] Link URL [URL][DOMAIN_NAME] …" at bounding box center [168, 150] width 112 height 148
click at [112, 75] on li "Avançado" at bounding box center [168, 71] width 112 height 10
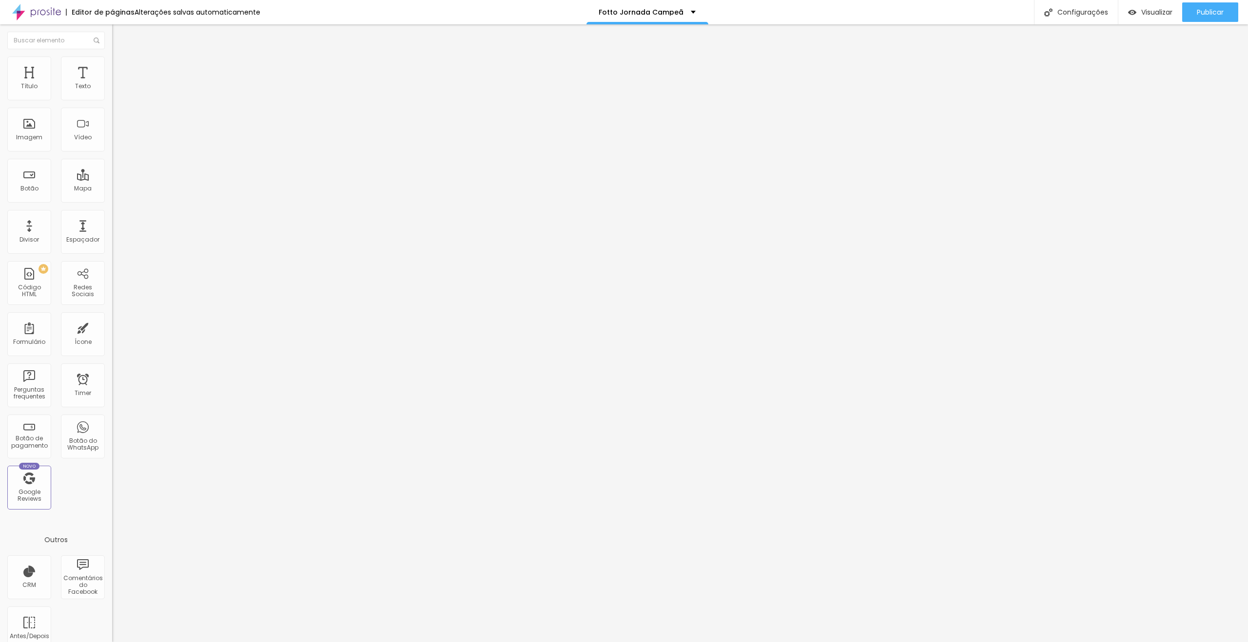
click at [112, 419] on div at bounding box center [168, 419] width 112 height 0
click at [112, 425] on div at bounding box center [168, 425] width 112 height 0
click at [112, 431] on div at bounding box center [168, 431] width 112 height 0
click at [112, 66] on li "Avançado" at bounding box center [168, 62] width 112 height 10
drag, startPoint x: 88, startPoint y: 216, endPoint x: 90, endPoint y: 225, distance: 9.1
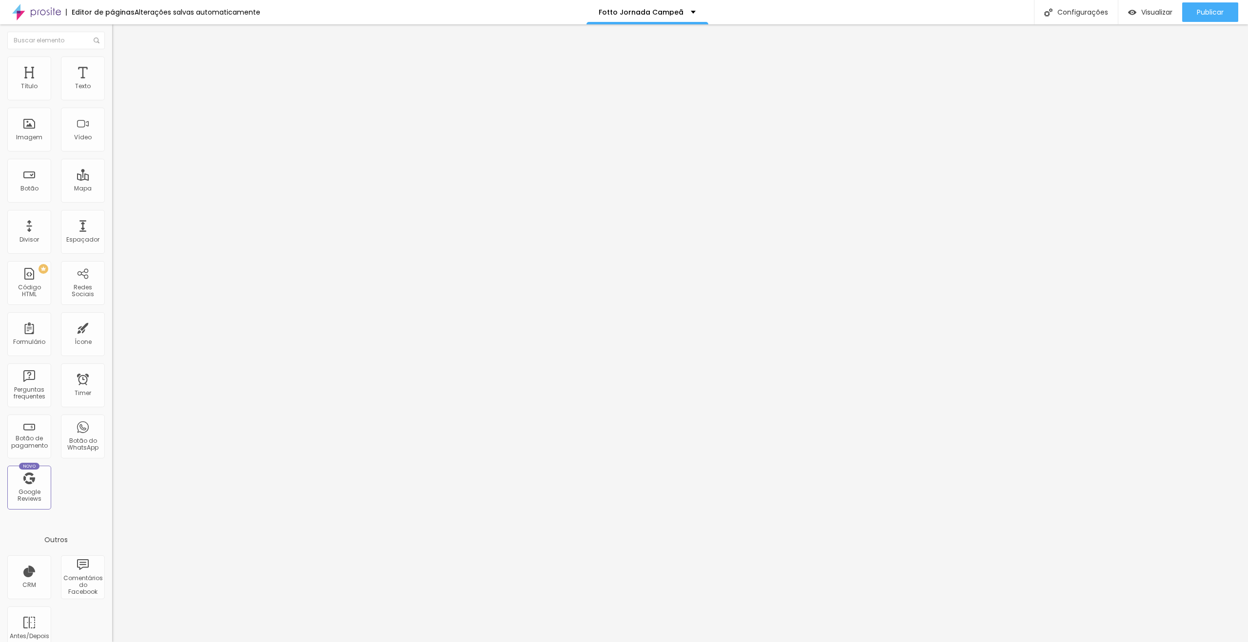
click at [112, 409] on div at bounding box center [168, 409] width 112 height 0
click at [112, 415] on div at bounding box center [168, 415] width 112 height 0
click at [112, 421] on div at bounding box center [168, 421] width 112 height 0
click at [112, 75] on li "Avançado" at bounding box center [168, 71] width 112 height 10
click at [112, 419] on div at bounding box center [168, 419] width 112 height 0
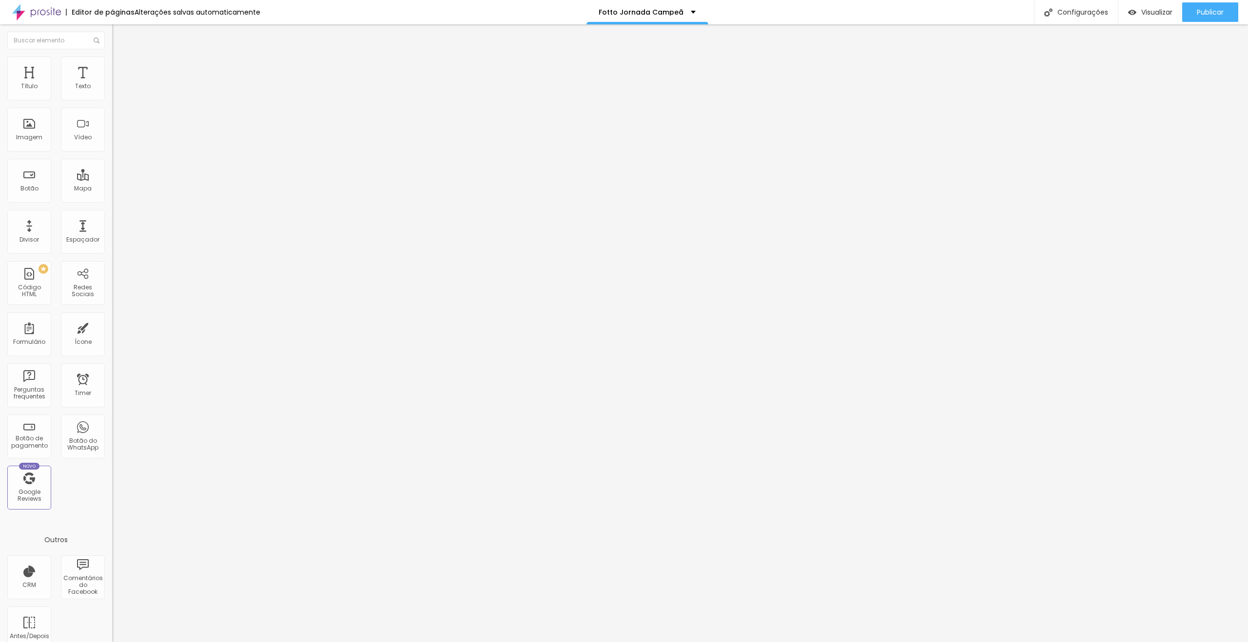
click at [112, 425] on div at bounding box center [168, 425] width 112 height 0
drag, startPoint x: 97, startPoint y: 256, endPoint x: 104, endPoint y: 259, distance: 8.3
click at [112, 431] on div at bounding box center [168, 431] width 112 height 0
click at [121, 67] on span "Avançado" at bounding box center [137, 63] width 32 height 8
click at [112, 409] on div at bounding box center [168, 409] width 112 height 0
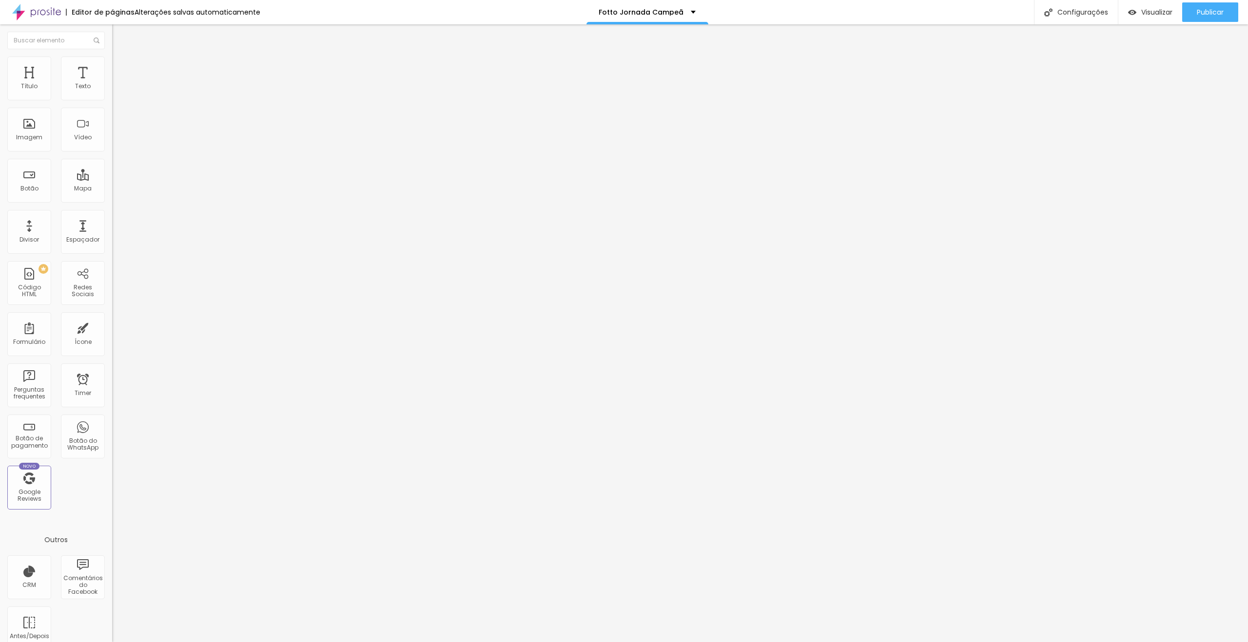
drag, startPoint x: 95, startPoint y: 233, endPoint x: 98, endPoint y: 246, distance: 13.0
click at [112, 415] on div at bounding box center [168, 415] width 112 height 0
click at [112, 421] on div at bounding box center [168, 421] width 112 height 0
click at [1184, 9] on button "Publicar" at bounding box center [1210, 11] width 56 height 19
click at [1171, 72] on link "Visualizar página" at bounding box center [1184, 75] width 88 height 6
